Goal: Task Accomplishment & Management: Complete application form

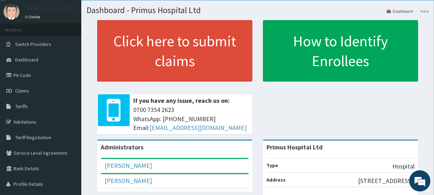
scroll to position [32, 0]
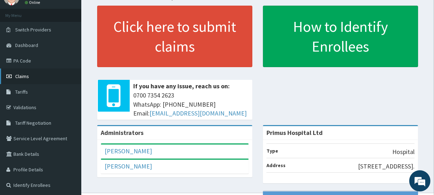
click at [18, 77] on span "Claims" at bounding box center [22, 76] width 14 height 6
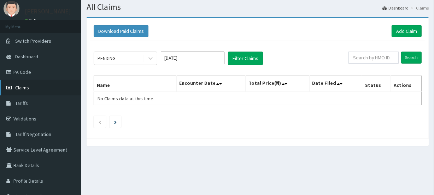
scroll to position [32, 0]
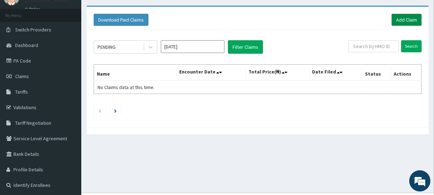
click at [407, 17] on link "Add Claim" at bounding box center [407, 20] width 30 height 12
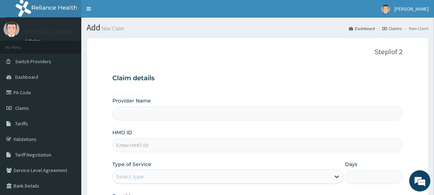
type input "Primus Hospital Ltd"
drag, startPoint x: 28, startPoint y: 89, endPoint x: 25, endPoint y: 91, distance: 3.6
click at [28, 89] on link "PA Code" at bounding box center [40, 93] width 81 height 16
